Goal: Information Seeking & Learning: Learn about a topic

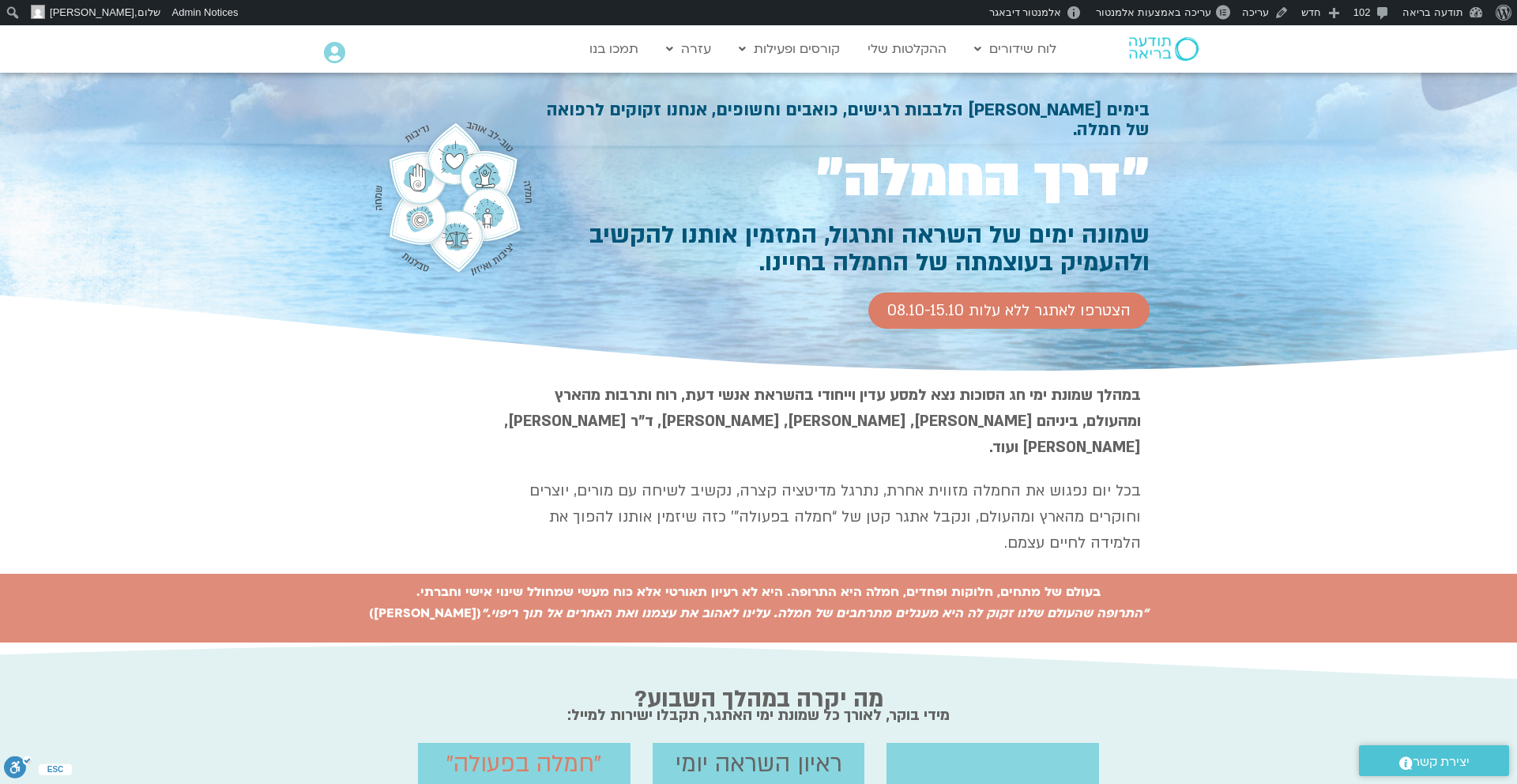
scroll to position [47, 0]
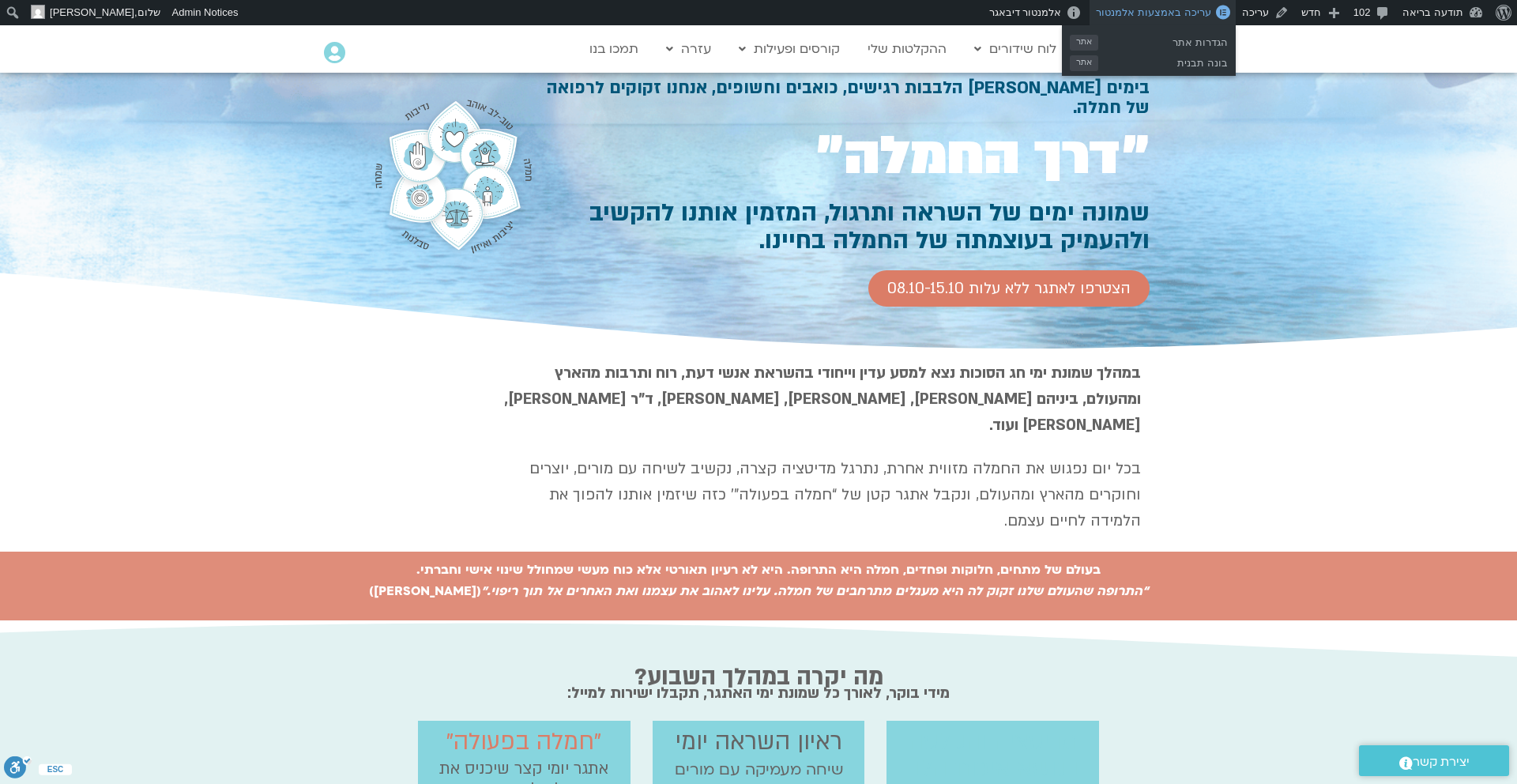
click at [1206, 16] on span "עריכה באמצעות אלמנטור" at bounding box center [1154, 13] width 114 height 12
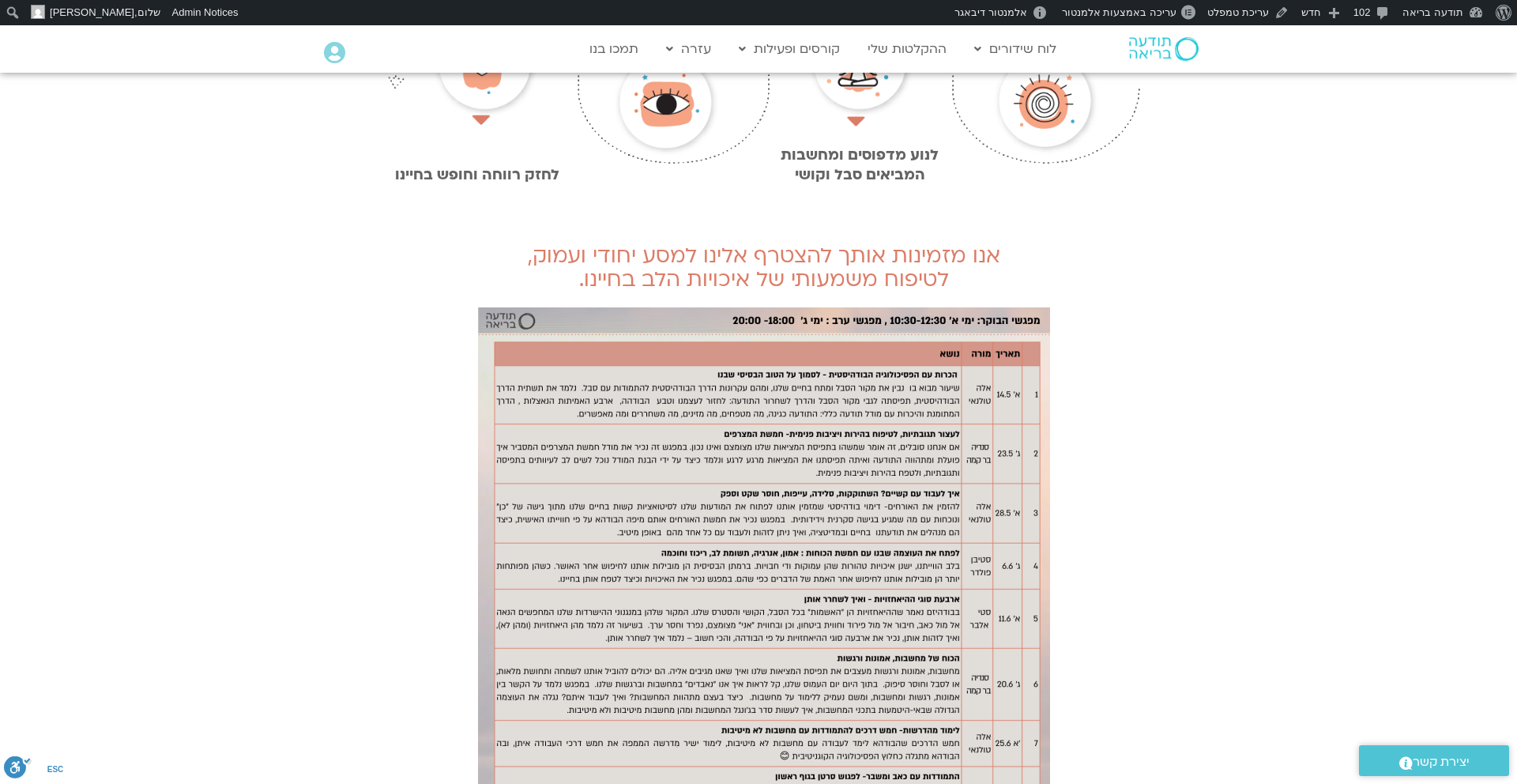
scroll to position [1369, 0]
click at [966, 414] on img at bounding box center [764, 711] width 572 height 809
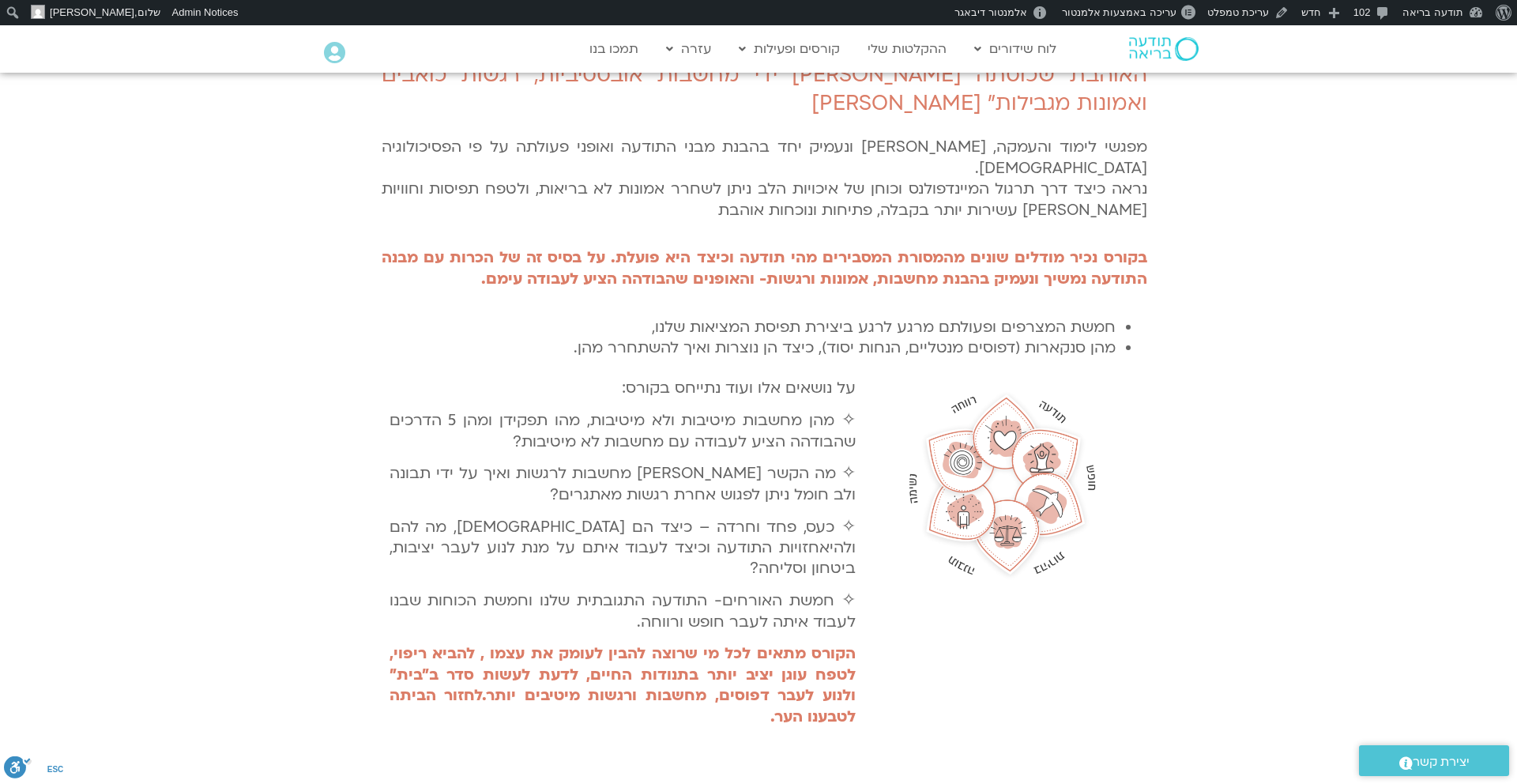
scroll to position [0, 0]
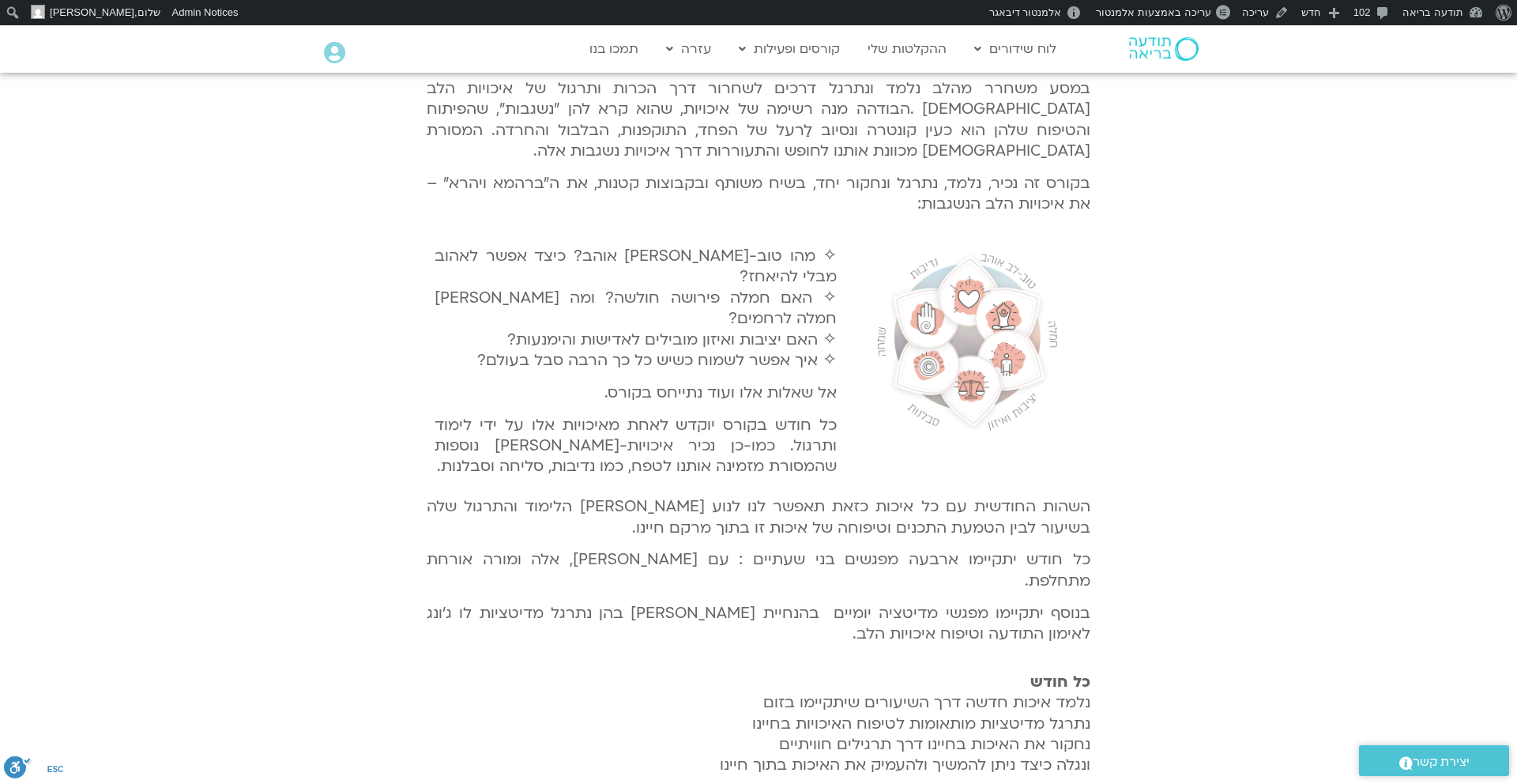
scroll to position [568, 0]
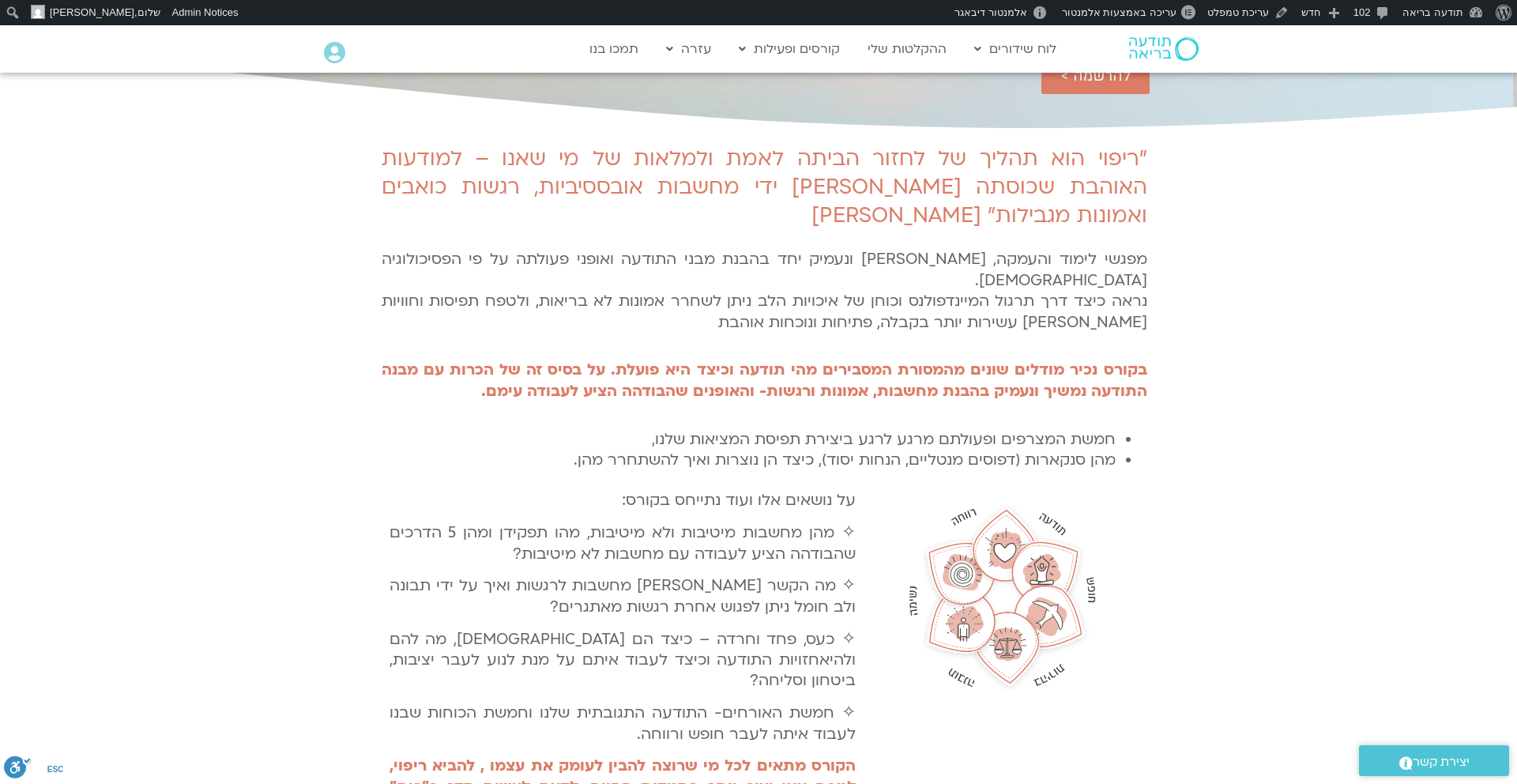
scroll to position [355, 0]
